Goal: Task Accomplishment & Management: Manage account settings

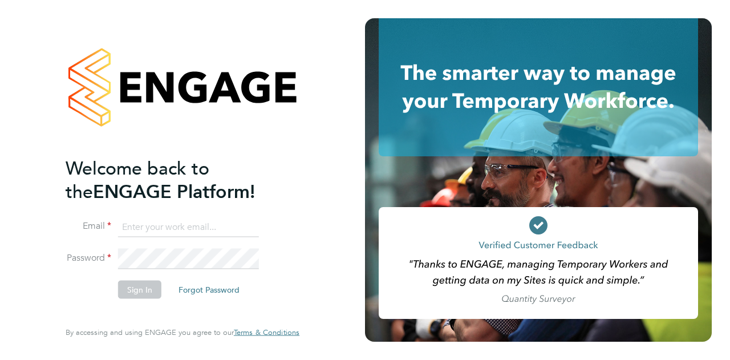
click at [151, 221] on input at bounding box center [188, 227] width 141 height 21
click at [140, 228] on input "[PERSON_NAME][EMAIL_ADDRESS][PERSON_NAME][PERSON_NAME][DOMAIN_NAME]" at bounding box center [188, 227] width 141 height 21
type input "[EMAIL_ADDRESS][PERSON_NAME][PERSON_NAME][DOMAIN_NAME]"
click at [140, 293] on button "Sign In" at bounding box center [139, 289] width 43 height 18
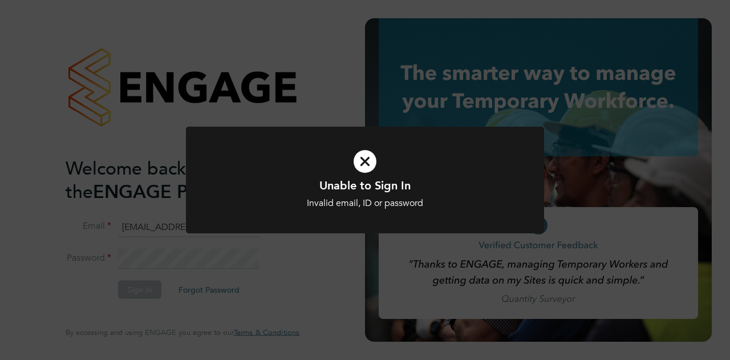
click at [363, 163] on icon at bounding box center [365, 161] width 297 height 44
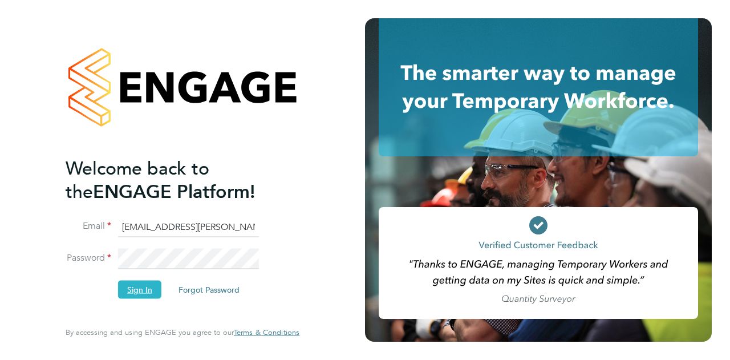
click at [151, 285] on button "Sign In" at bounding box center [139, 289] width 43 height 18
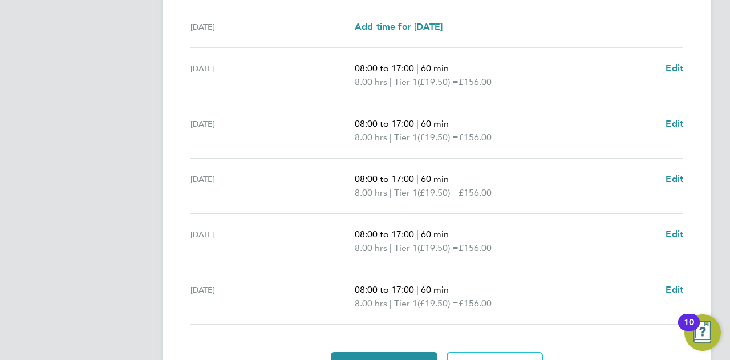
scroll to position [411, 0]
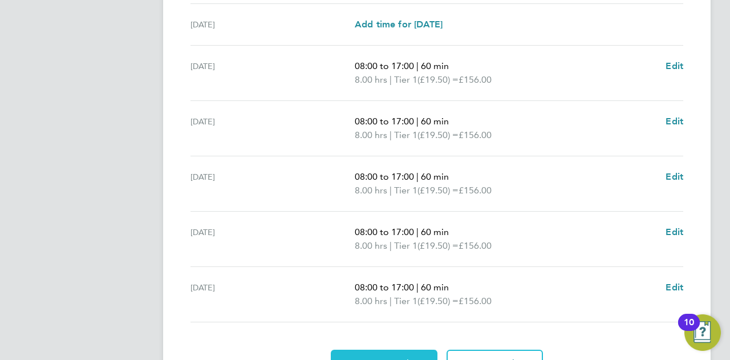
click at [412, 352] on button "Approve Timesheet" at bounding box center [384, 363] width 107 height 27
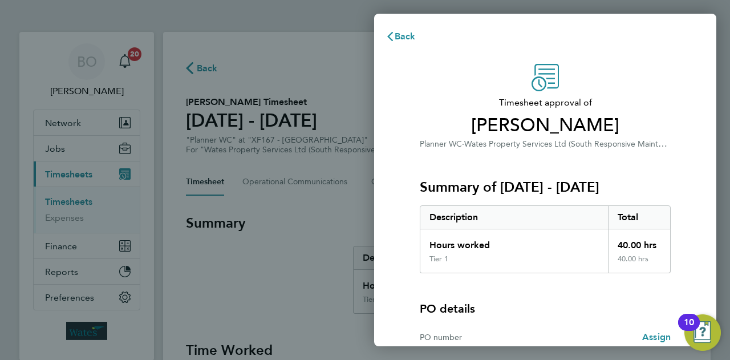
click at [477, 174] on div "Summary of 13 - 19 Sep 2025 Description Total Hours worked 40.00 hrs Tier 1 40.…" at bounding box center [545, 212] width 251 height 123
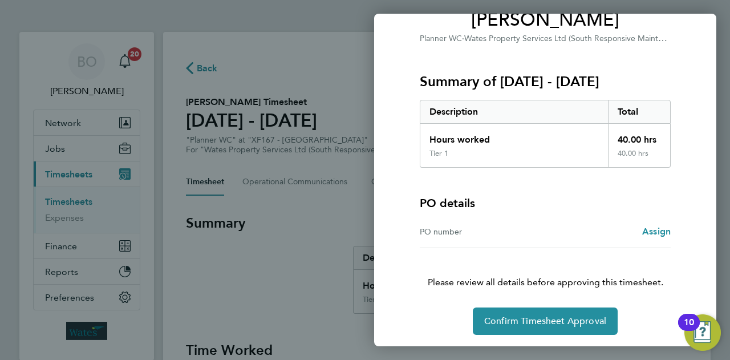
scroll to position [107, 0]
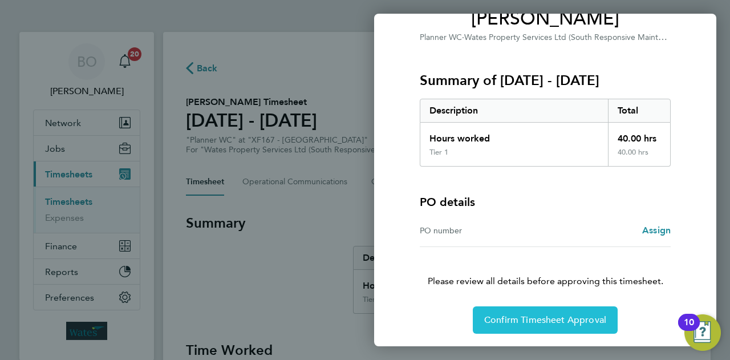
click at [538, 321] on span "Confirm Timesheet Approval" at bounding box center [545, 319] width 122 height 11
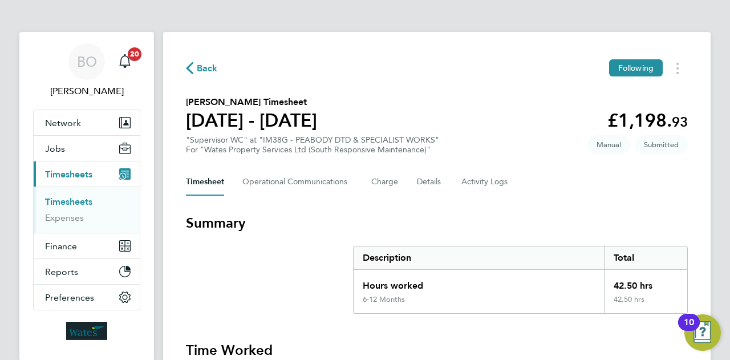
click at [469, 218] on h3 "Summary" at bounding box center [437, 223] width 502 height 18
click at [344, 218] on h3 "Summary" at bounding box center [437, 223] width 502 height 18
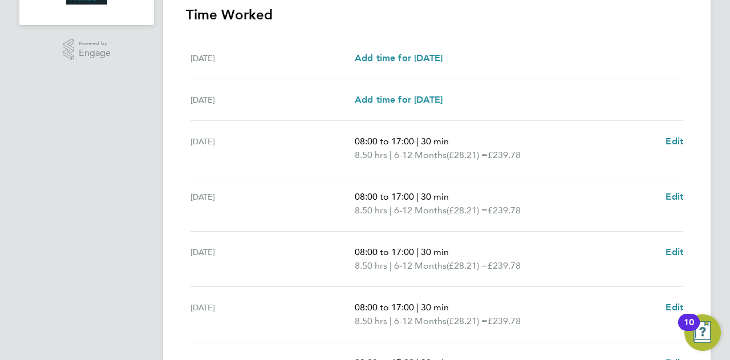
scroll to position [456, 0]
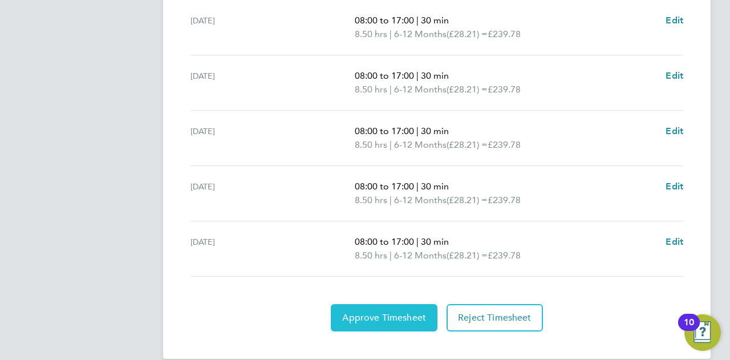
click at [391, 313] on span "Approve Timesheet" at bounding box center [384, 317] width 84 height 11
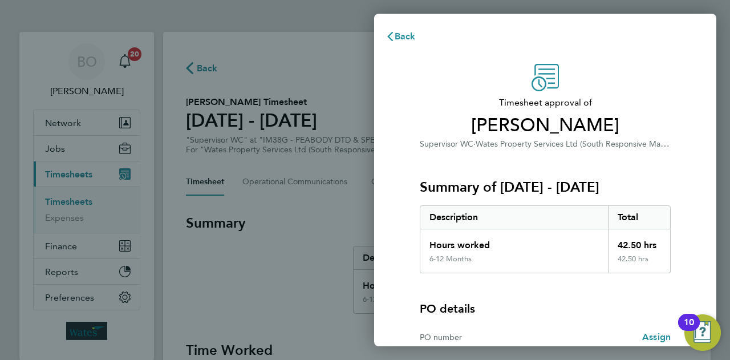
click at [575, 163] on div "Summary of [DATE] - [DATE] Description Total Hours worked 42.50 hrs 6-12 Months…" at bounding box center [545, 212] width 251 height 123
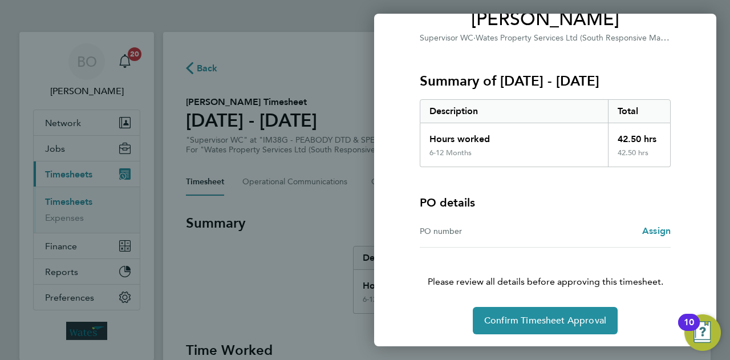
scroll to position [107, 0]
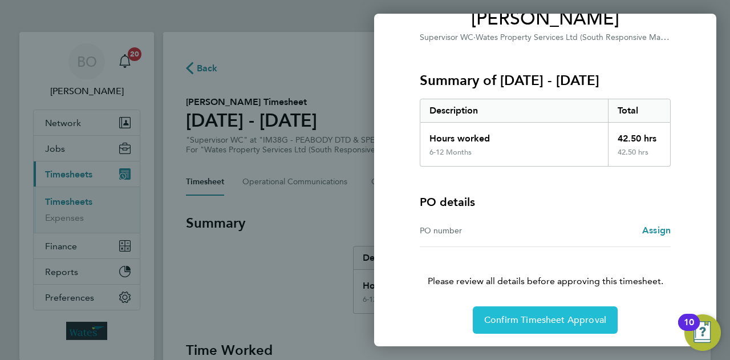
click at [578, 317] on span "Confirm Timesheet Approval" at bounding box center [545, 319] width 122 height 11
